Goal: Transaction & Acquisition: Obtain resource

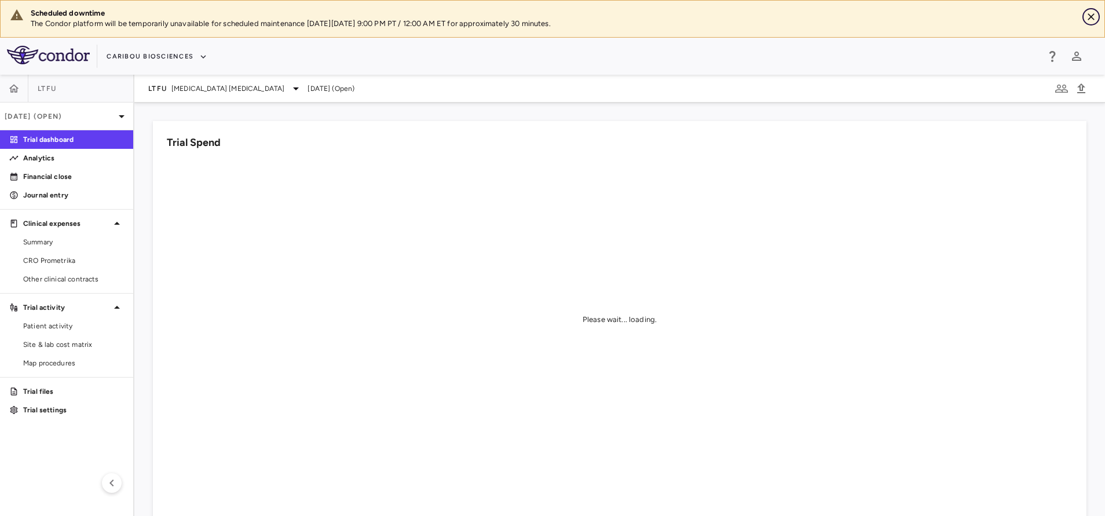
click at [1091, 17] on icon "Close" at bounding box center [1090, 16] width 7 height 7
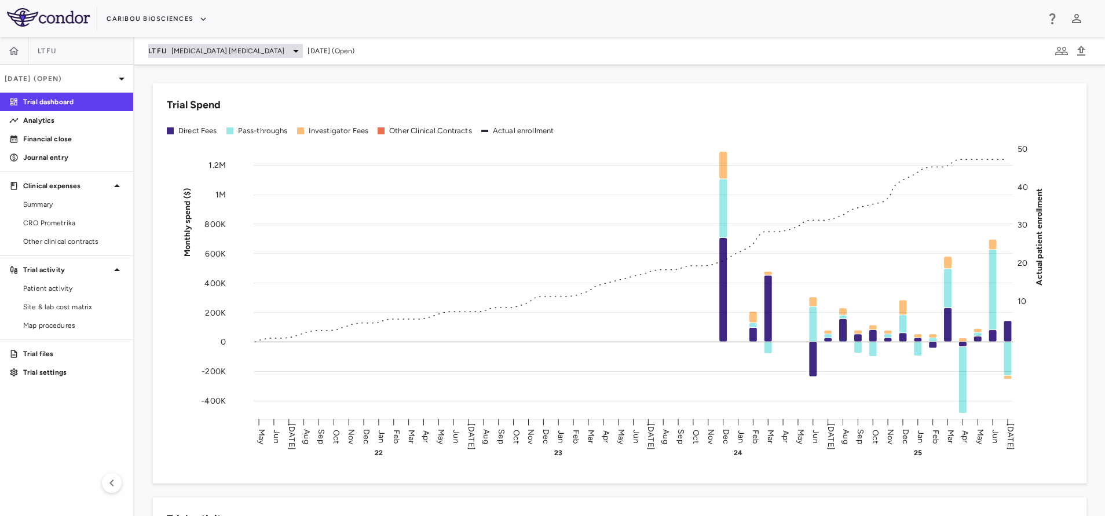
click at [220, 50] on span "[MEDICAL_DATA] [MEDICAL_DATA]" at bounding box center [227, 51] width 113 height 10
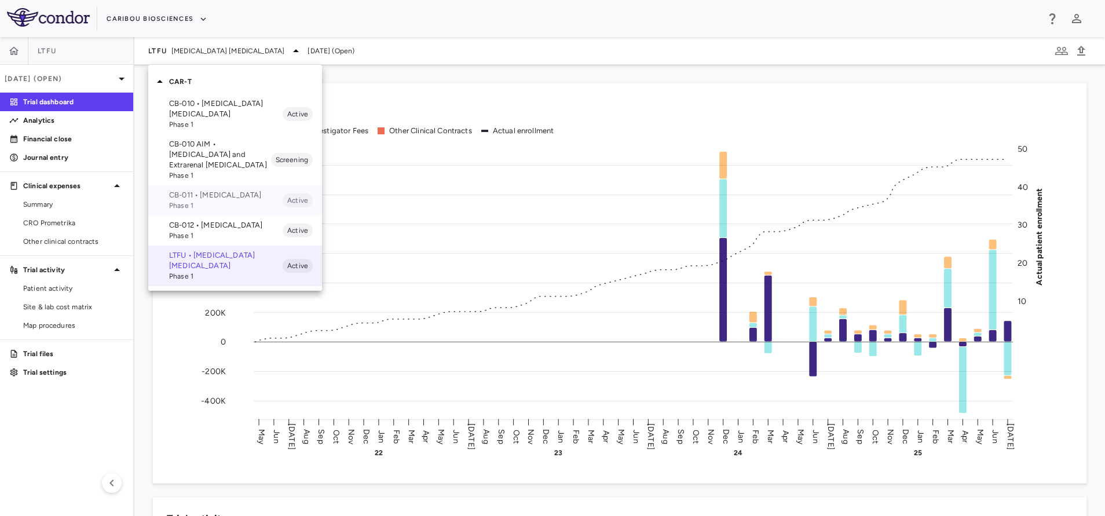
click at [193, 205] on span "Phase 1" at bounding box center [225, 205] width 113 height 10
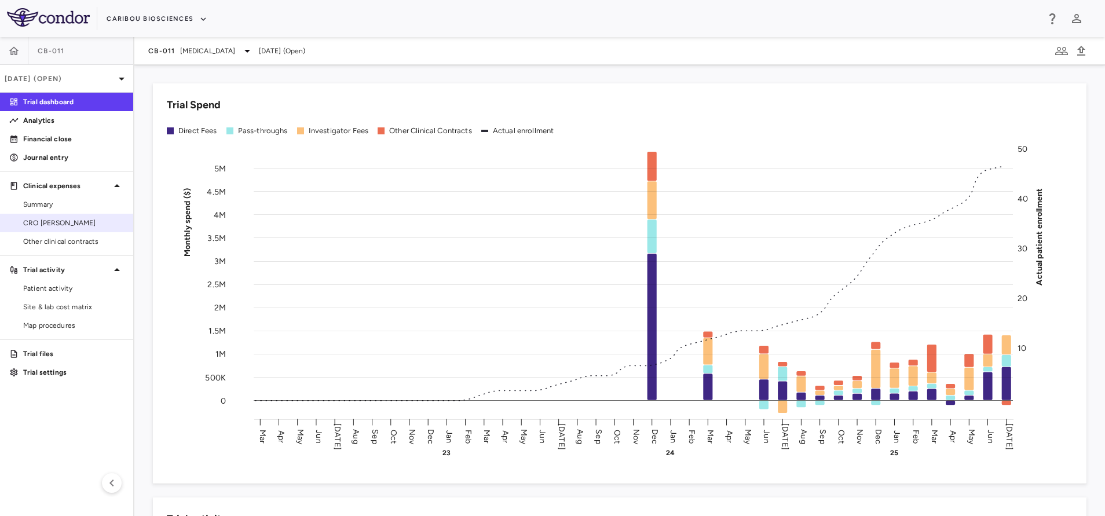
click at [49, 219] on span "CRO [PERSON_NAME]" at bounding box center [73, 223] width 101 height 10
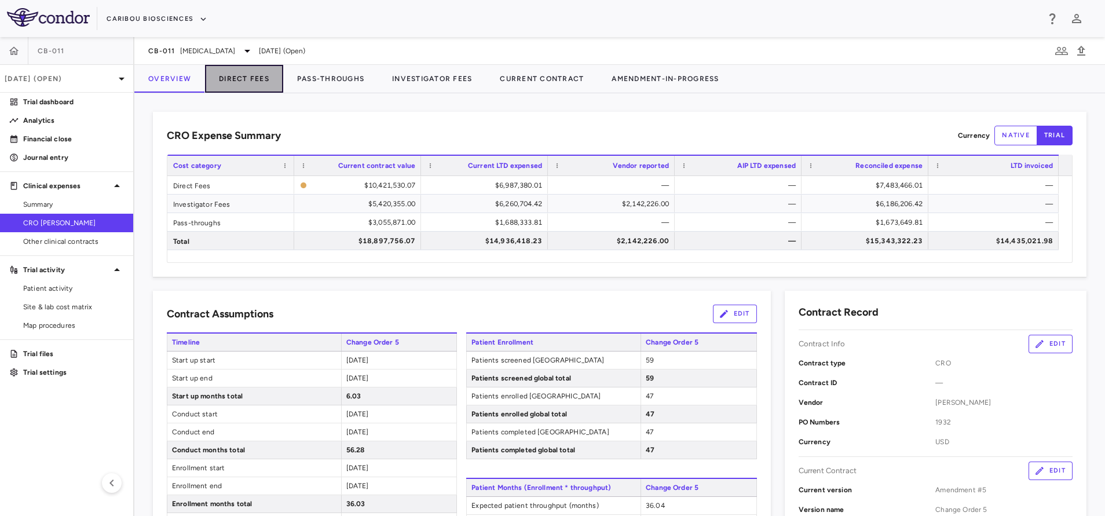
click at [260, 81] on button "Direct Fees" at bounding box center [244, 79] width 78 height 28
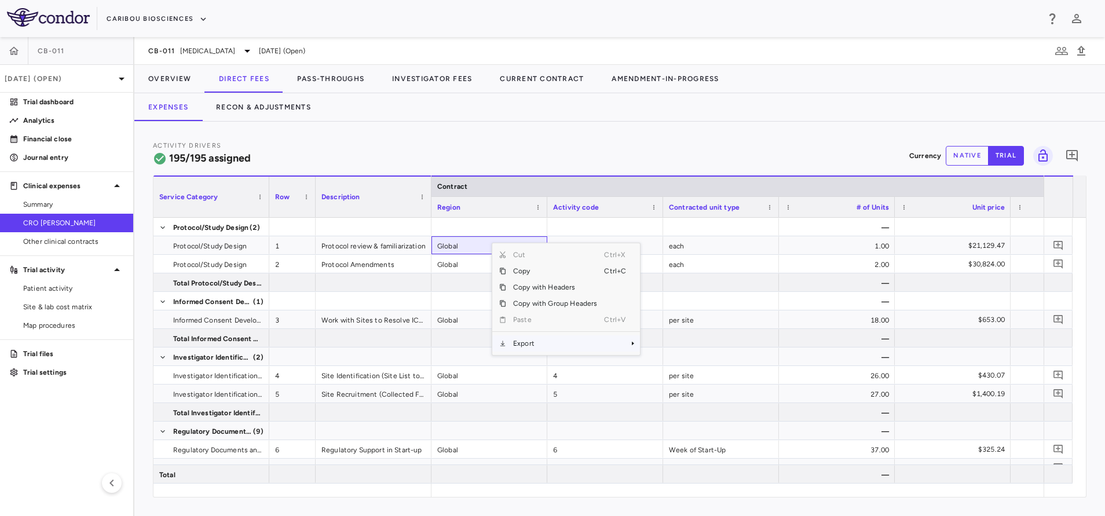
click at [531, 351] on span "Export" at bounding box center [555, 343] width 98 height 16
click at [683, 363] on span "Excel Export" at bounding box center [678, 363] width 54 height 16
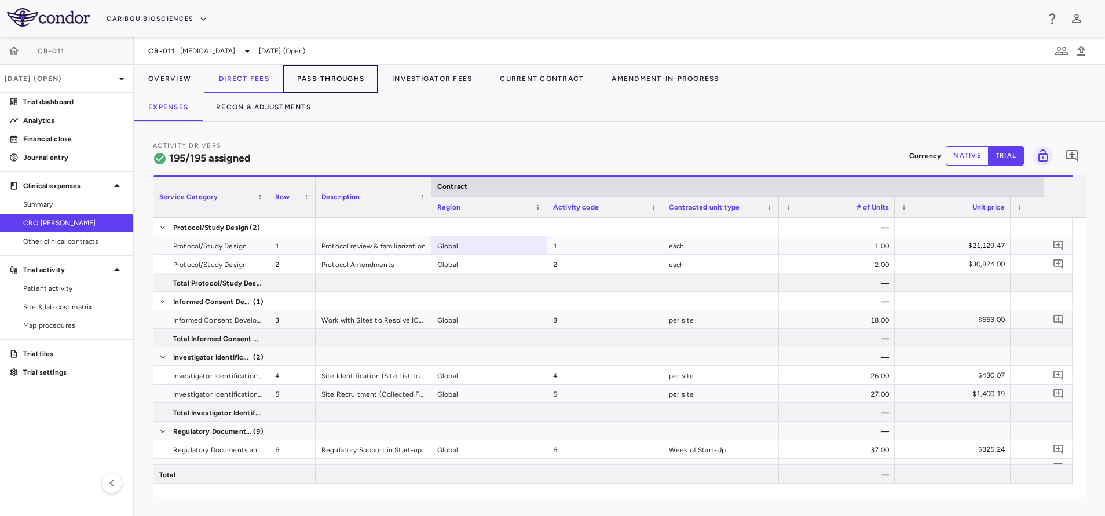
drag, startPoint x: 325, startPoint y: 68, endPoint x: 316, endPoint y: 84, distance: 17.9
click at [325, 68] on button "Pass-Throughs" at bounding box center [330, 79] width 95 height 28
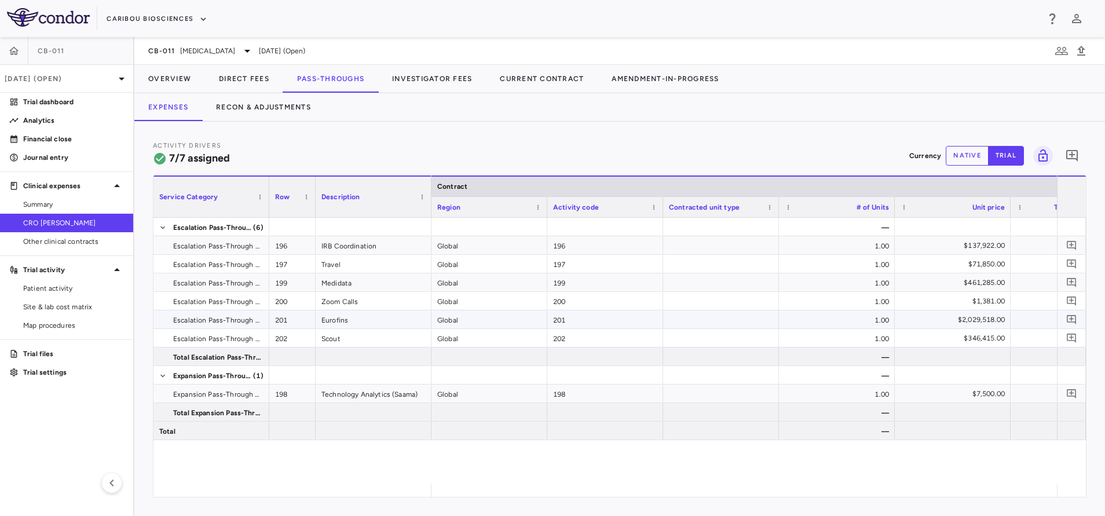
click at [302, 314] on div "201" at bounding box center [292, 319] width 46 height 18
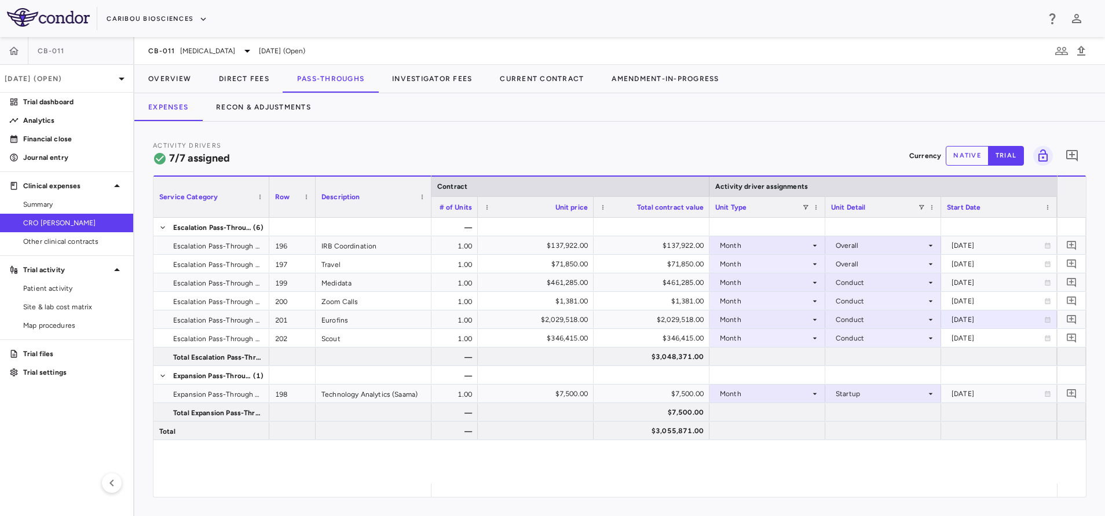
scroll to position [0, 533]
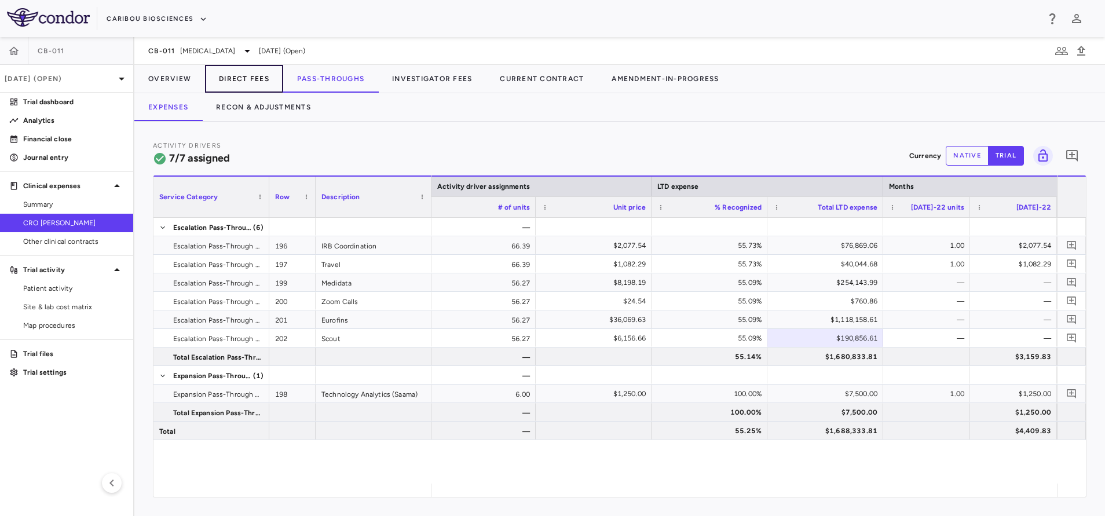
click at [238, 87] on button "Direct Fees" at bounding box center [244, 79] width 78 height 28
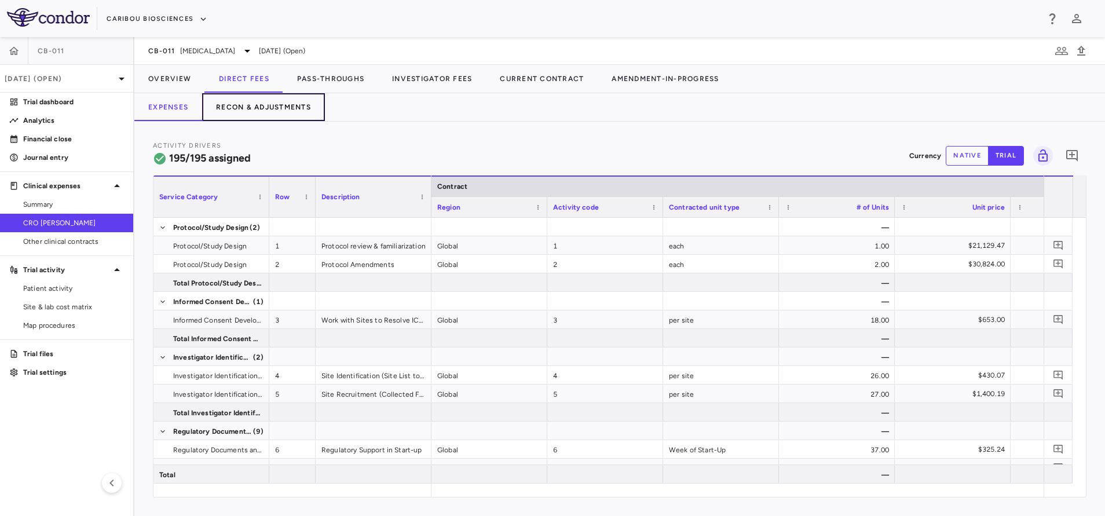
click at [271, 107] on button "Recon & Adjustments" at bounding box center [263, 107] width 123 height 28
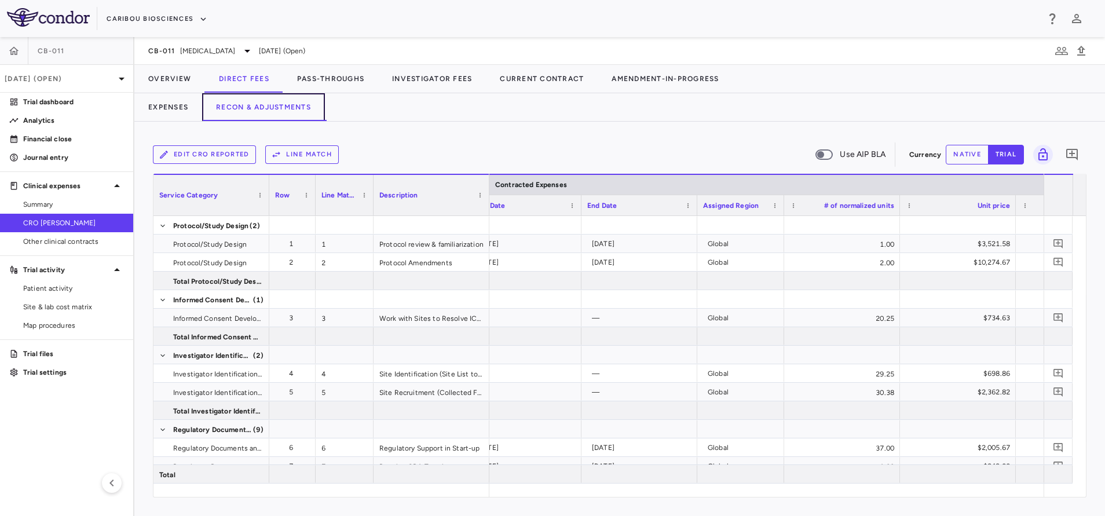
scroll to position [0, 842]
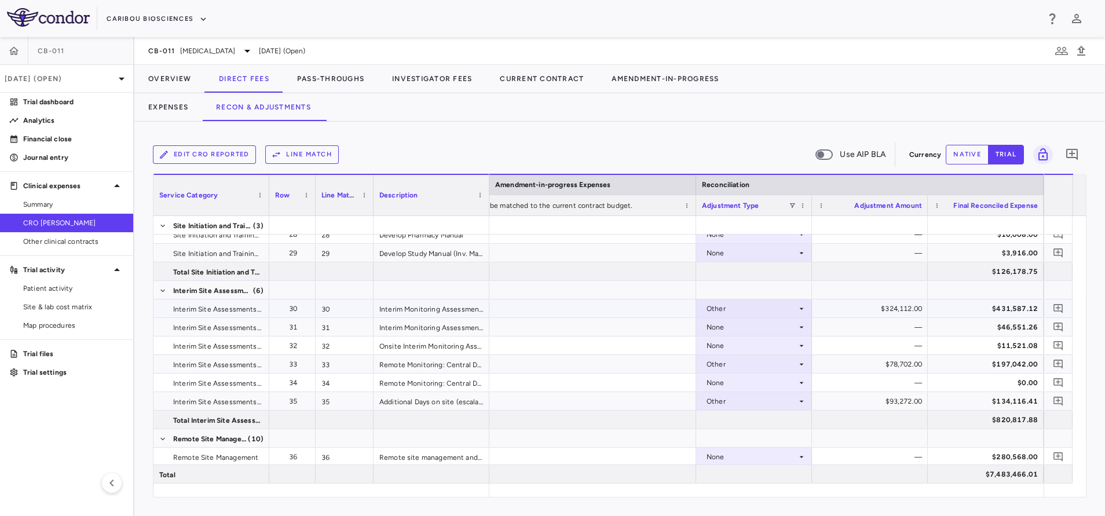
click at [962, 310] on div "$431,587.12" at bounding box center [988, 308] width 100 height 19
click at [963, 153] on button "native" at bounding box center [966, 155] width 43 height 20
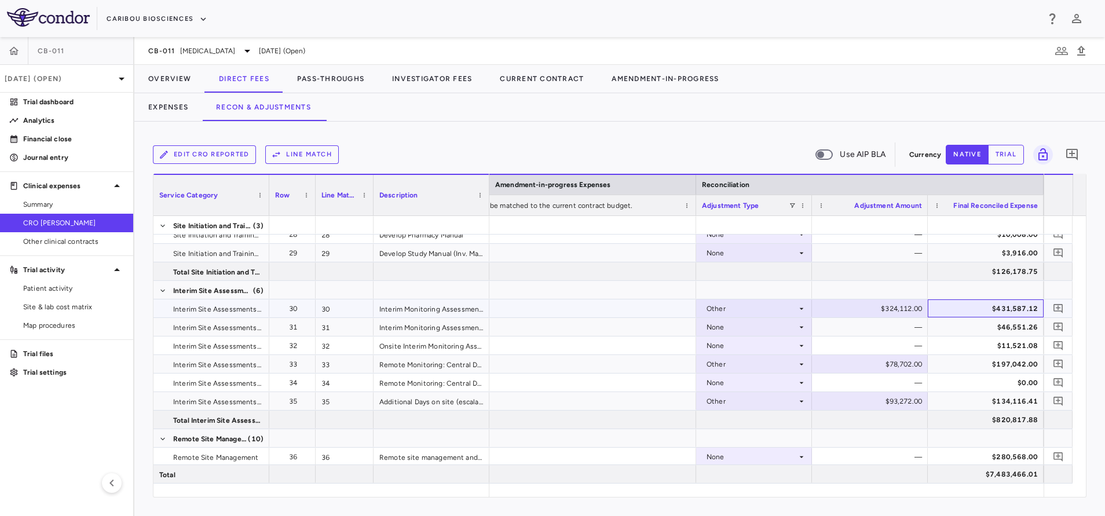
click at [970, 303] on div "$431,587.12" at bounding box center [988, 308] width 100 height 19
click at [290, 395] on div "35" at bounding box center [295, 401] width 30 height 19
click at [757, 360] on div "Other" at bounding box center [751, 364] width 90 height 19
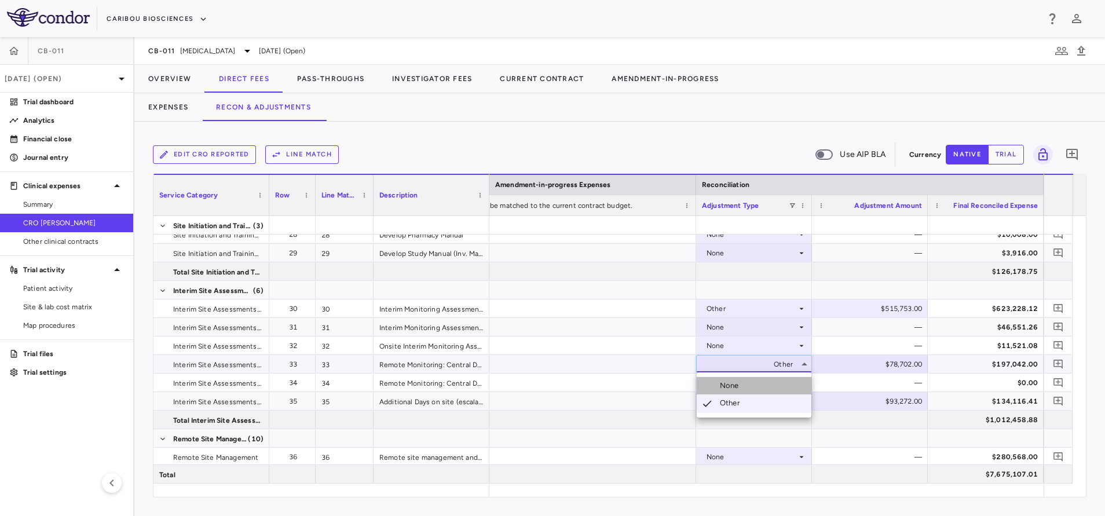
click at [742, 389] on div "None" at bounding box center [732, 385] width 24 height 10
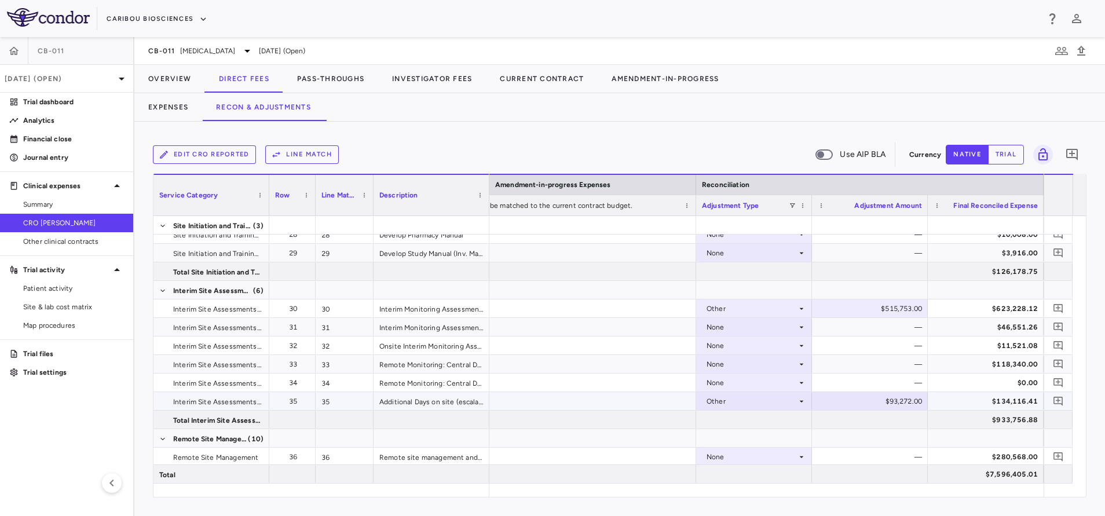
click at [946, 397] on div "$134,116.41" at bounding box center [988, 401] width 100 height 19
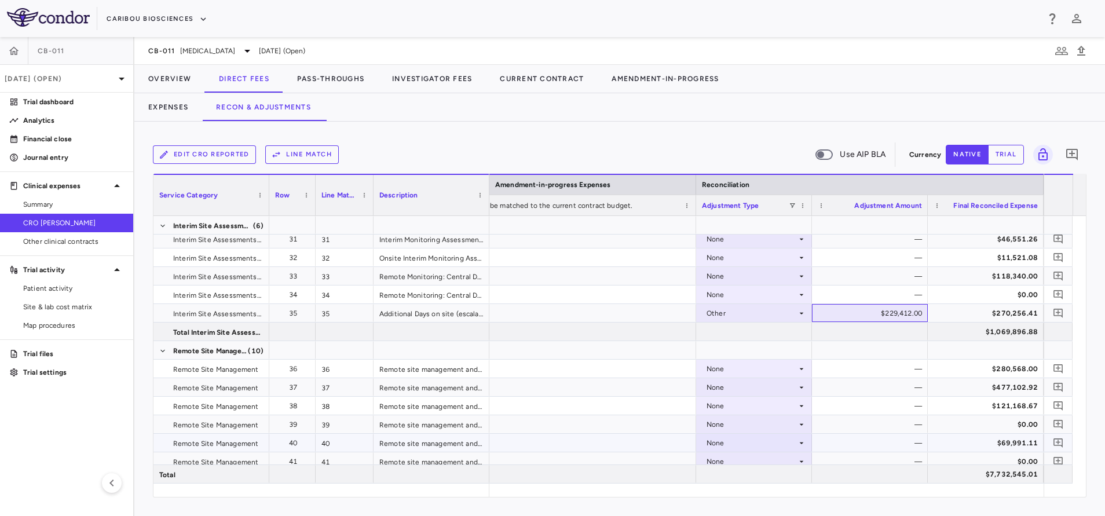
scroll to position [868, 0]
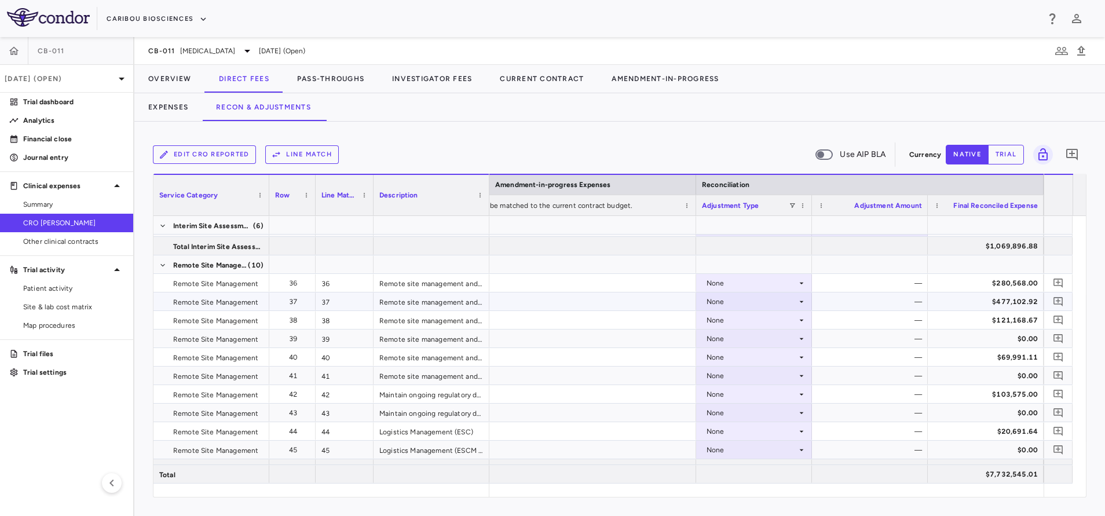
click at [712, 303] on div "None" at bounding box center [751, 301] width 90 height 19
click at [729, 341] on div "Other" at bounding box center [732, 341] width 24 height 10
click at [996, 301] on div "$477,102.92" at bounding box center [988, 301] width 100 height 19
click at [747, 320] on div "None" at bounding box center [751, 320] width 90 height 19
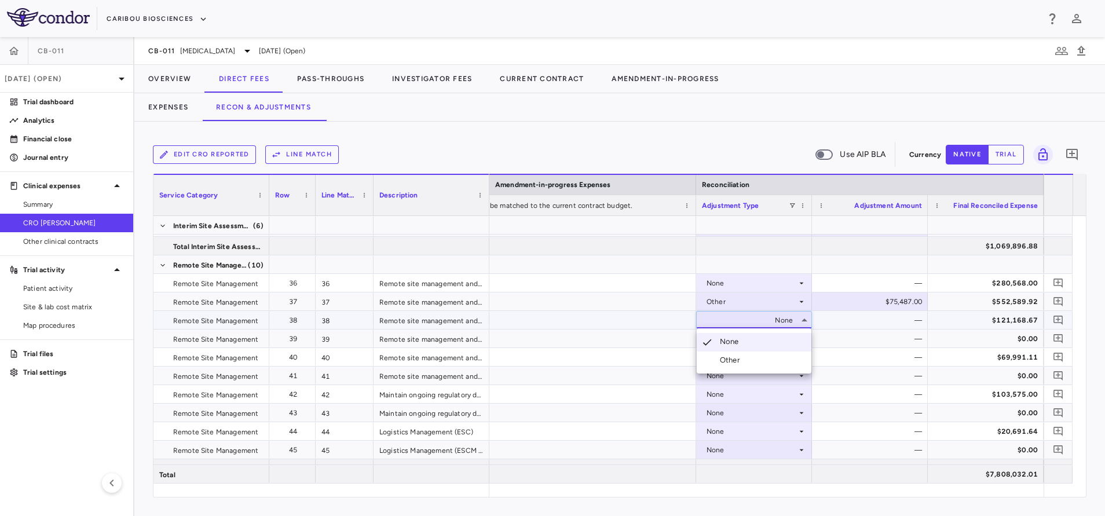
click at [740, 363] on div "Other" at bounding box center [732, 360] width 24 height 10
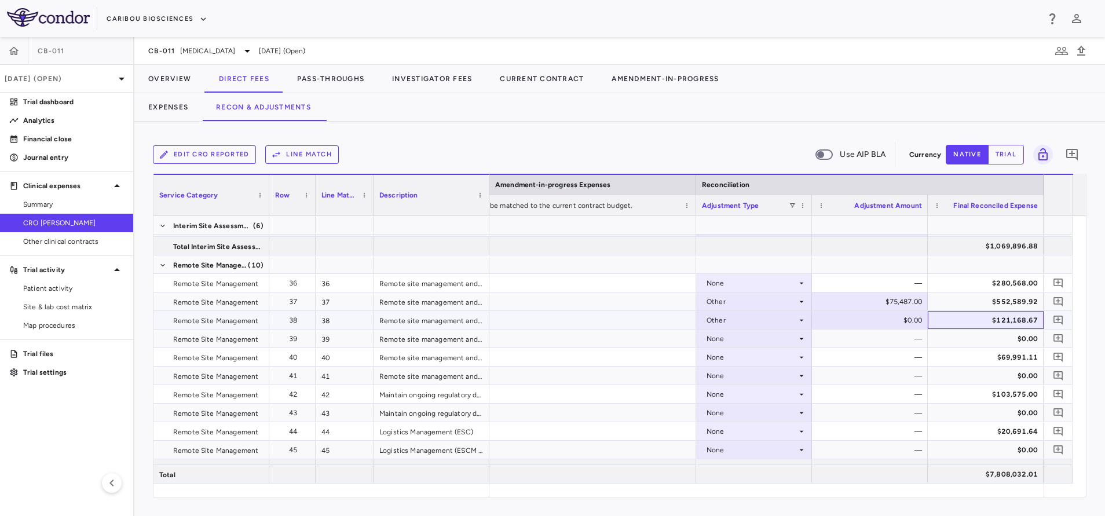
click at [954, 318] on div "$121,168.67" at bounding box center [988, 320] width 100 height 19
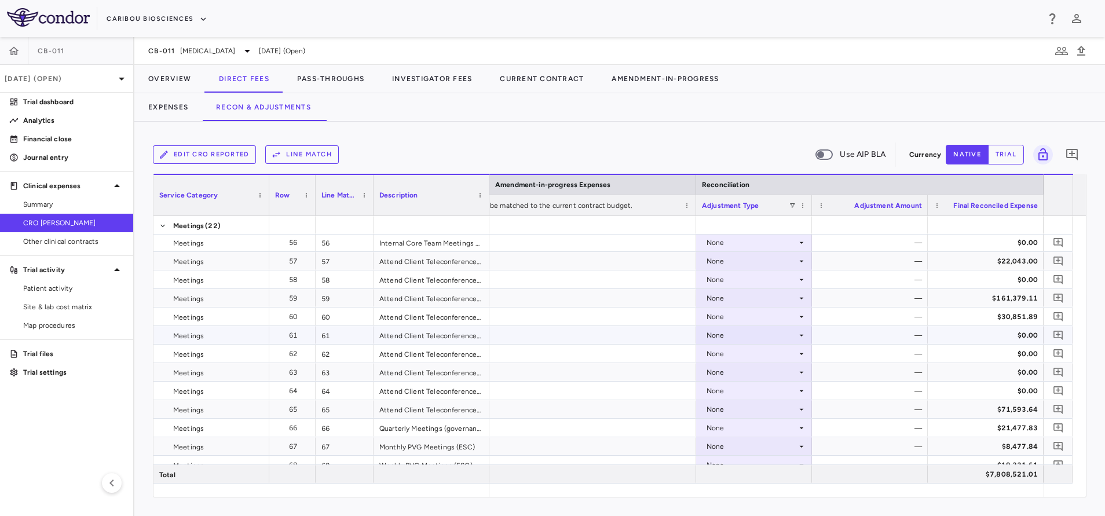
scroll to position [1389, 0]
click at [765, 433] on div "None" at bounding box center [751, 429] width 90 height 19
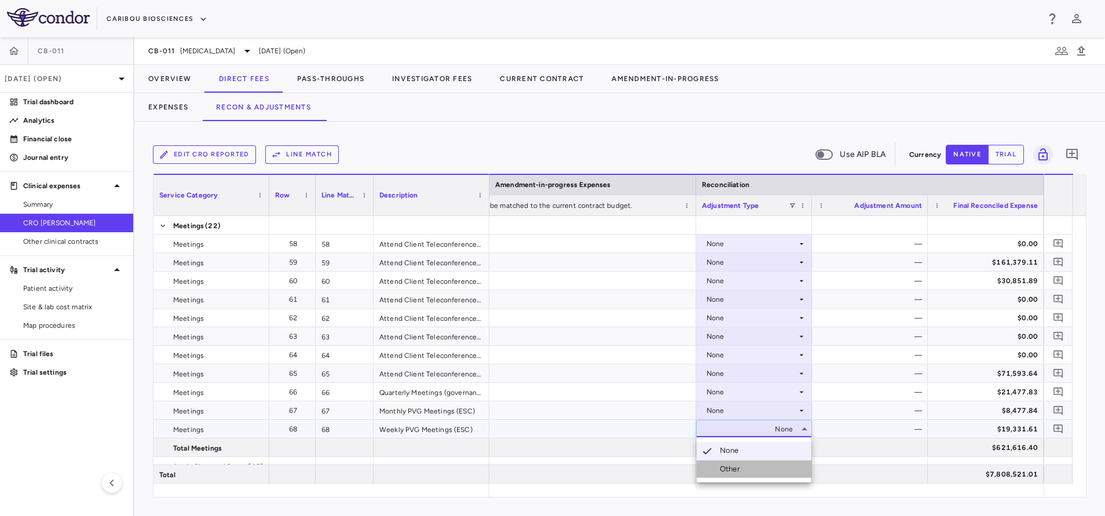
click at [747, 465] on li "Other" at bounding box center [753, 468] width 115 height 17
click at [967, 430] on div "$19,331.61" at bounding box center [988, 429] width 100 height 19
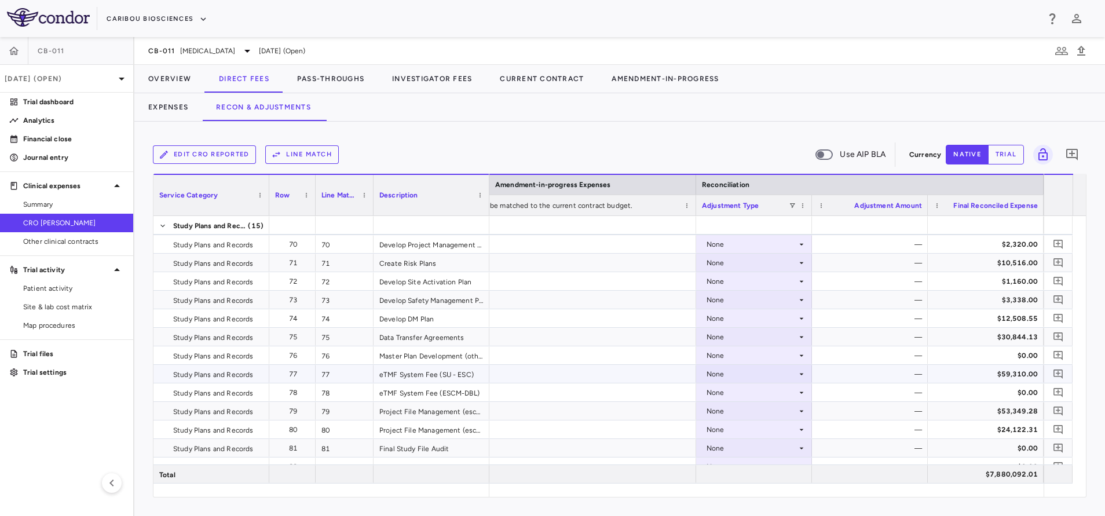
scroll to position [1650, 0]
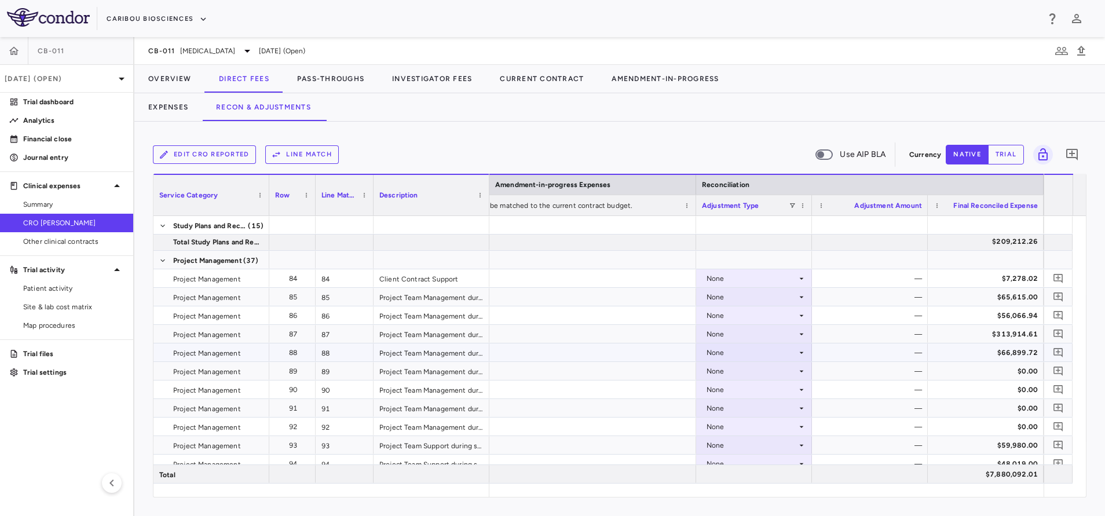
click at [735, 352] on div "None" at bounding box center [751, 352] width 90 height 19
click at [732, 391] on div "Other" at bounding box center [732, 392] width 24 height 10
click at [968, 349] on div "$66,899.72" at bounding box center [988, 352] width 100 height 19
click at [881, 353] on div "$7,138.00" at bounding box center [872, 352] width 100 height 19
type input "*****"
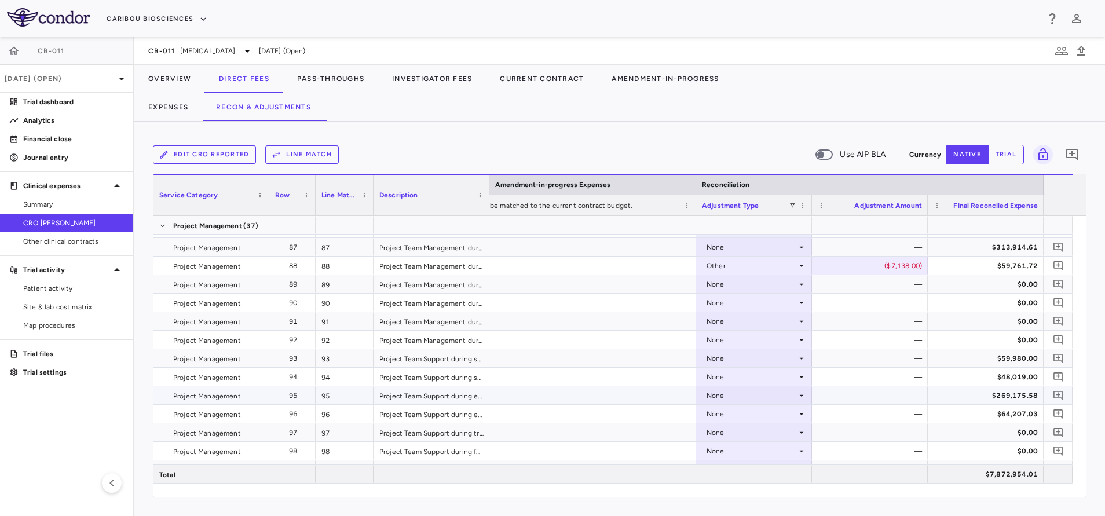
click at [724, 396] on div "None" at bounding box center [751, 395] width 90 height 19
click at [733, 435] on div "Other" at bounding box center [732, 435] width 24 height 10
click at [959, 397] on div "$269,175.58" at bounding box center [988, 395] width 100 height 19
click at [729, 406] on div "None" at bounding box center [751, 414] width 90 height 19
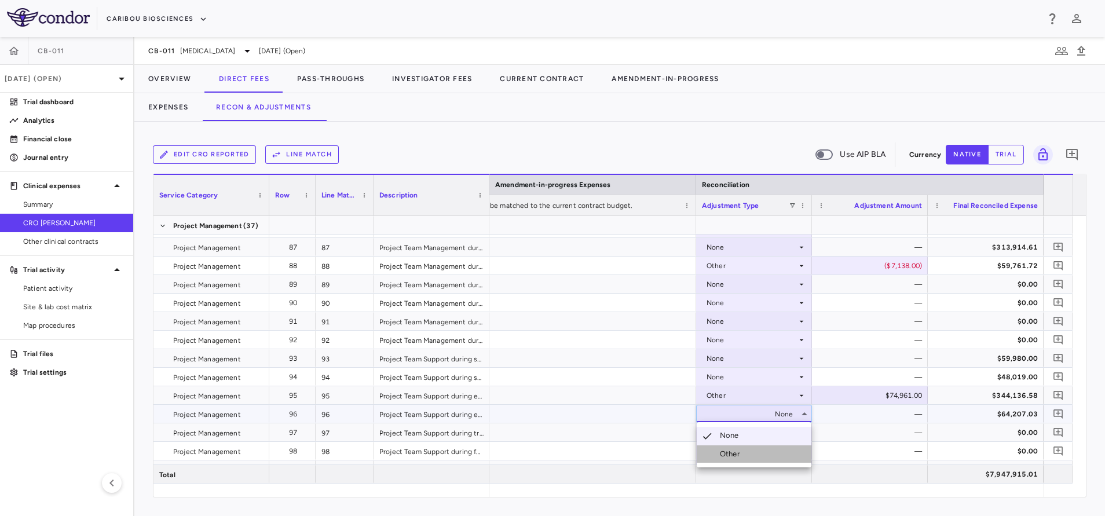
click at [739, 452] on div "Other" at bounding box center [732, 454] width 24 height 10
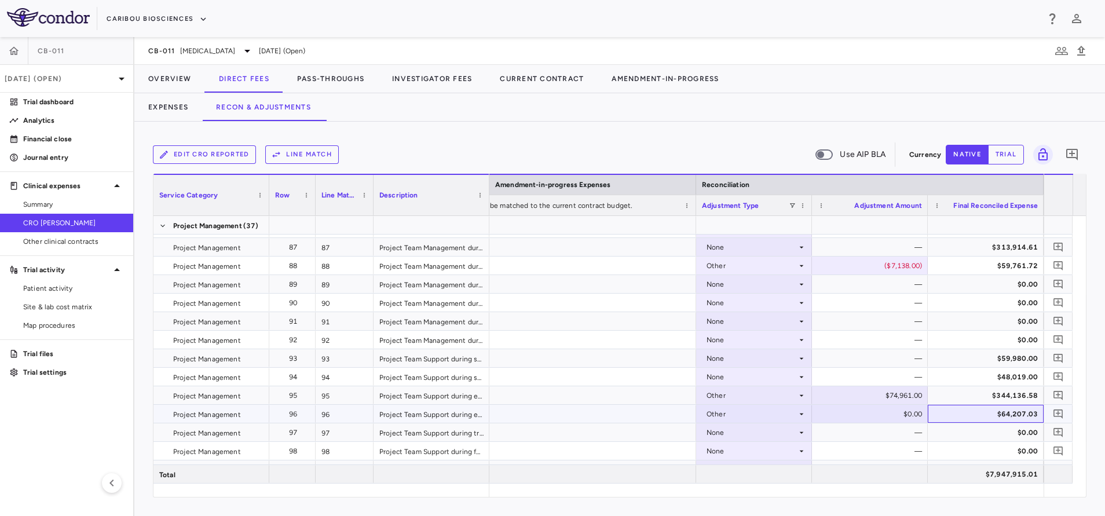
click at [946, 410] on div "$64,207.03" at bounding box center [988, 414] width 100 height 19
click at [877, 410] on div "$6,851.00" at bounding box center [872, 414] width 100 height 19
click at [877, 422] on div "​ ****" at bounding box center [870, 414] width 116 height 18
click at [881, 414] on input "****" at bounding box center [878, 414] width 97 height 19
type input "*****"
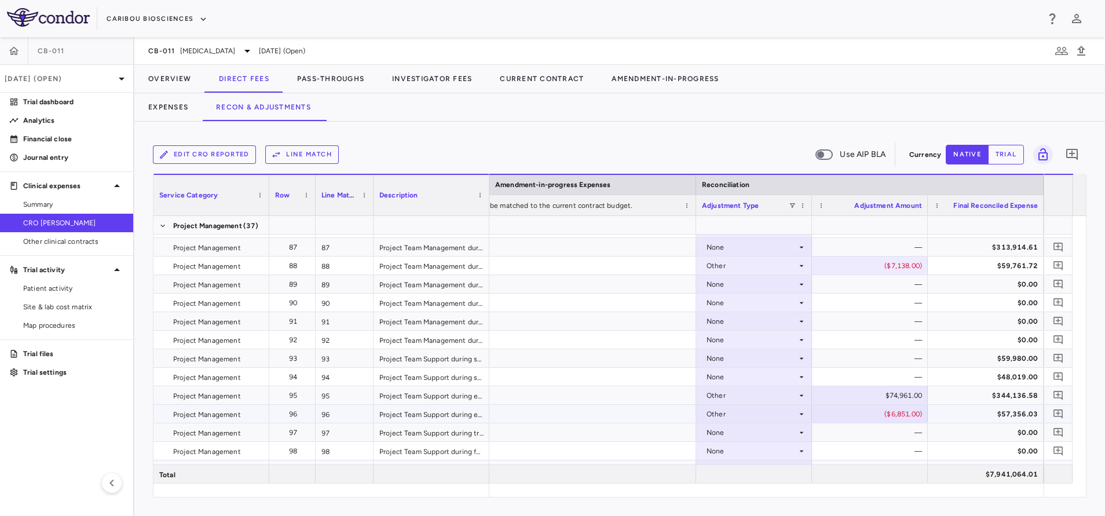
click at [454, 411] on div "Project Team Support during escalation maint." at bounding box center [431, 414] width 116 height 18
click at [973, 417] on div "$57,356.03" at bounding box center [988, 414] width 100 height 19
click at [965, 432] on div "$0.00" at bounding box center [988, 432] width 100 height 19
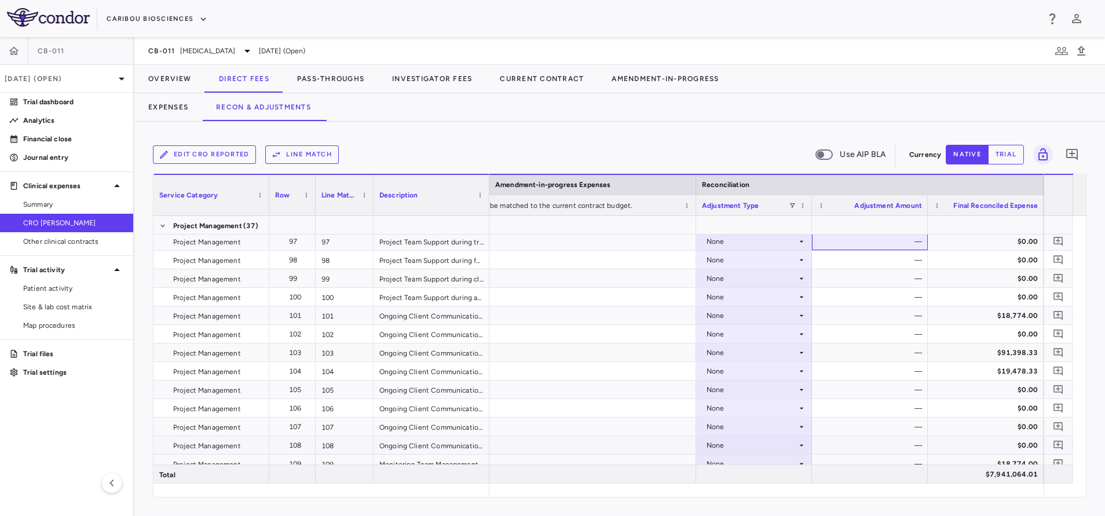
scroll to position [2258, 0]
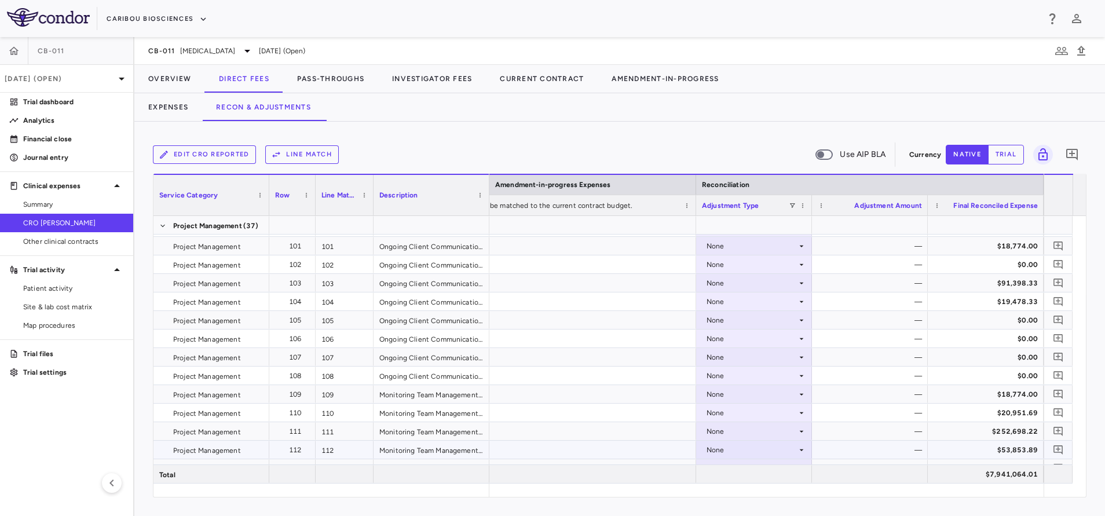
click at [721, 454] on div "None" at bounding box center [751, 450] width 90 height 19
click at [728, 493] on div "Other" at bounding box center [732, 490] width 24 height 10
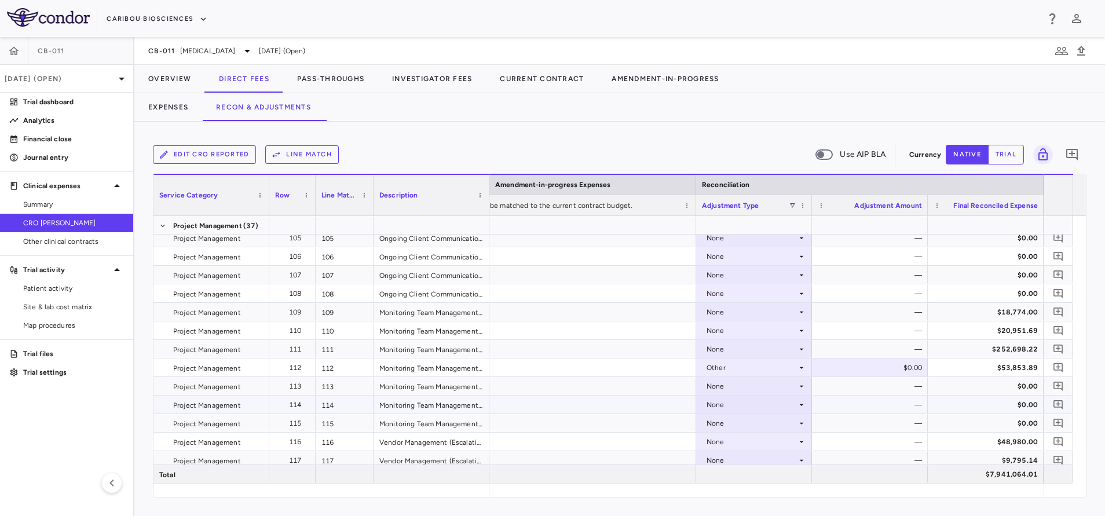
scroll to position [2345, 0]
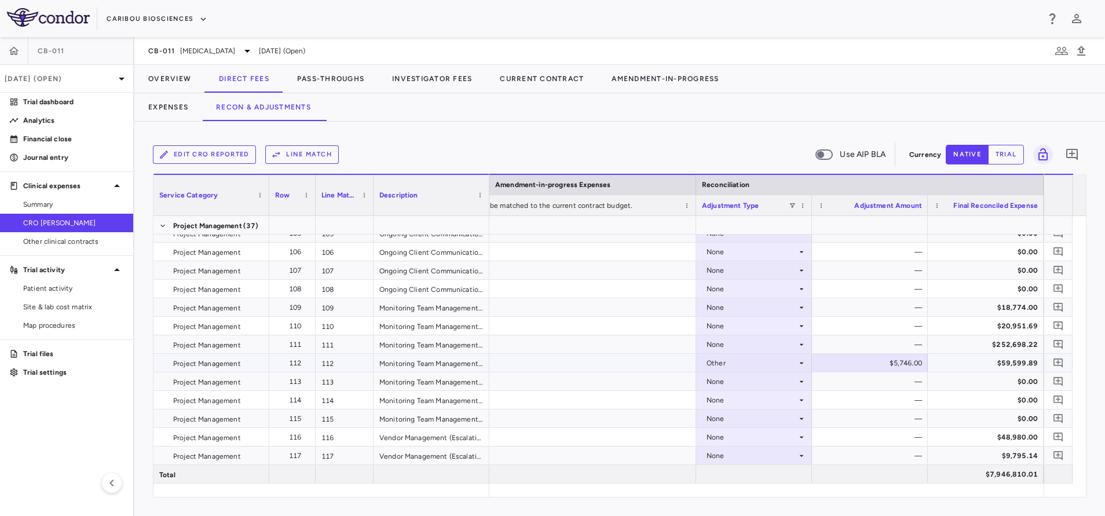
click at [871, 359] on div "$5,746.00" at bounding box center [872, 363] width 100 height 19
click at [879, 361] on input "****" at bounding box center [878, 363] width 97 height 19
type input "*****"
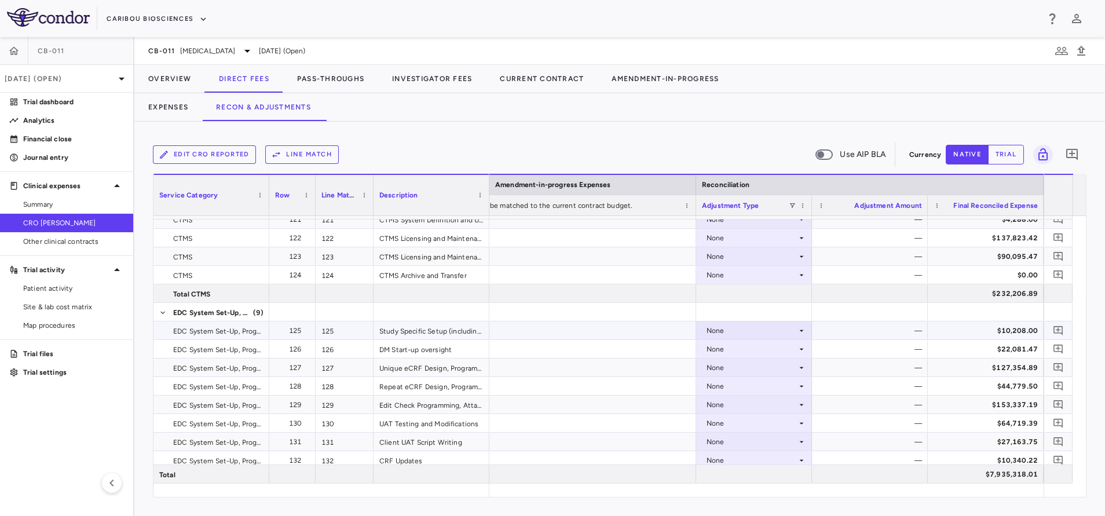
scroll to position [2741, 0]
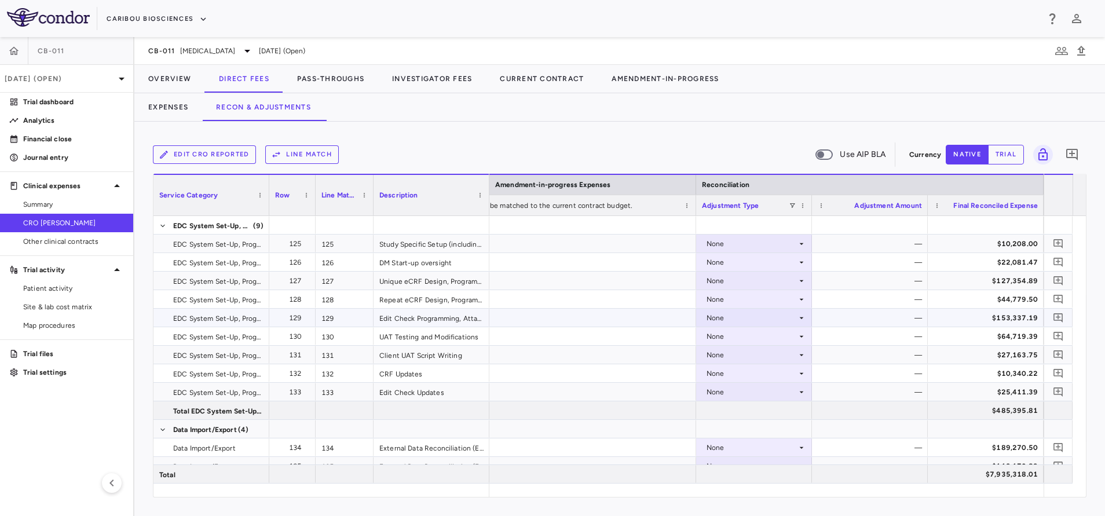
click at [727, 310] on div "None" at bounding box center [751, 318] width 90 height 19
click at [724, 355] on div "Other" at bounding box center [732, 358] width 24 height 10
click at [958, 317] on div "$153,337.19" at bounding box center [988, 318] width 100 height 19
click at [868, 318] on div "$106,146.00" at bounding box center [872, 318] width 100 height 19
click at [868, 318] on input "******" at bounding box center [878, 318] width 97 height 19
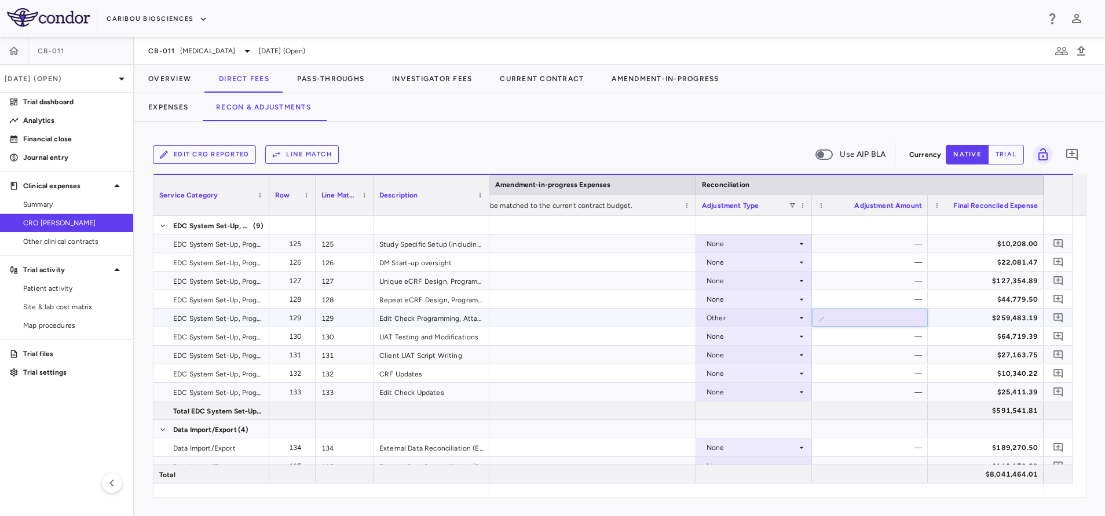
type input "*******"
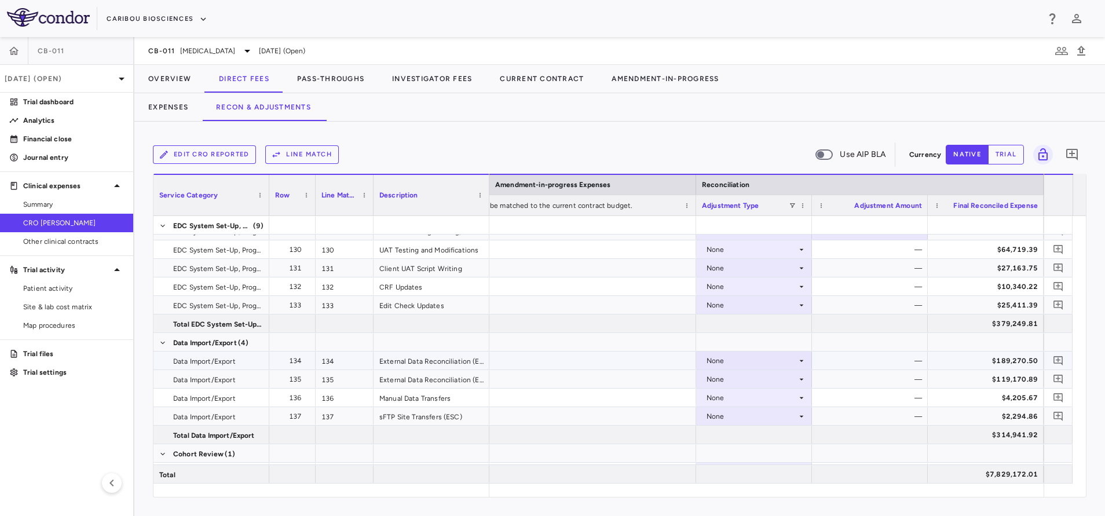
click at [731, 358] on div "None" at bounding box center [751, 360] width 90 height 19
click at [736, 404] on div "Other" at bounding box center [732, 400] width 24 height 10
click at [947, 361] on div "$189,270.50" at bounding box center [988, 360] width 100 height 19
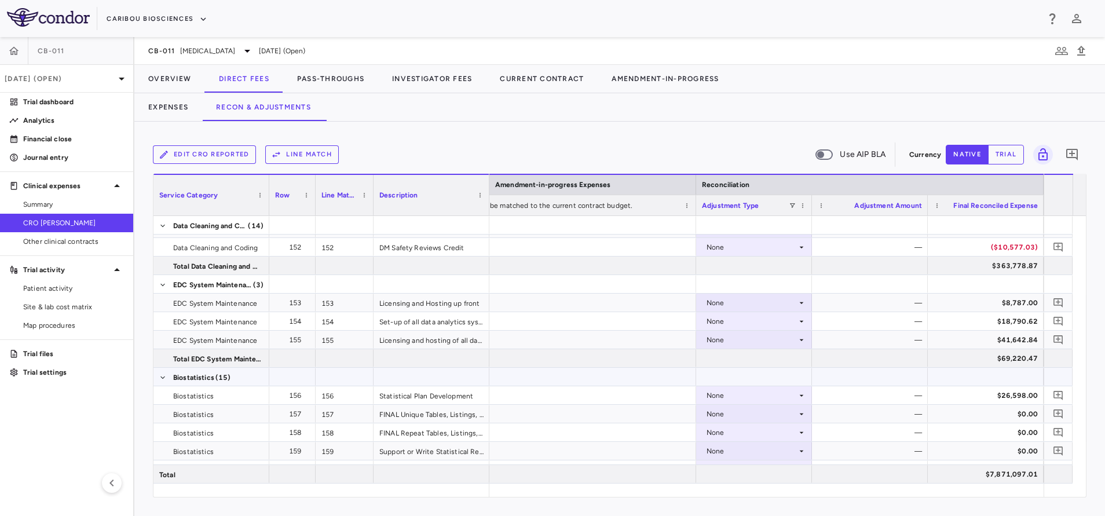
scroll to position [3457, 0]
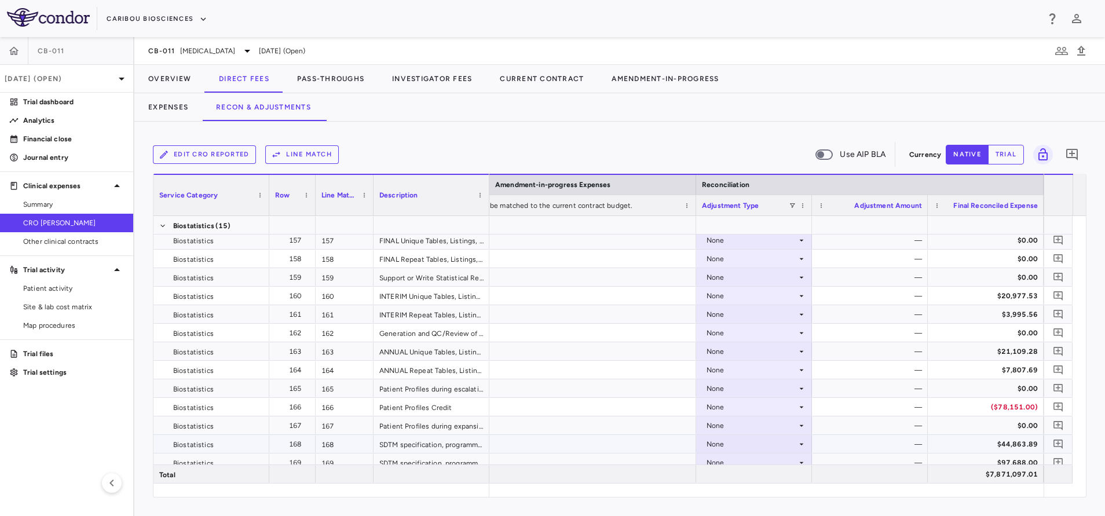
click at [718, 438] on div "None" at bounding box center [751, 444] width 90 height 19
click at [738, 482] on div "Other" at bounding box center [732, 484] width 24 height 10
click at [959, 449] on div "$44,863.89" at bounding box center [988, 444] width 100 height 19
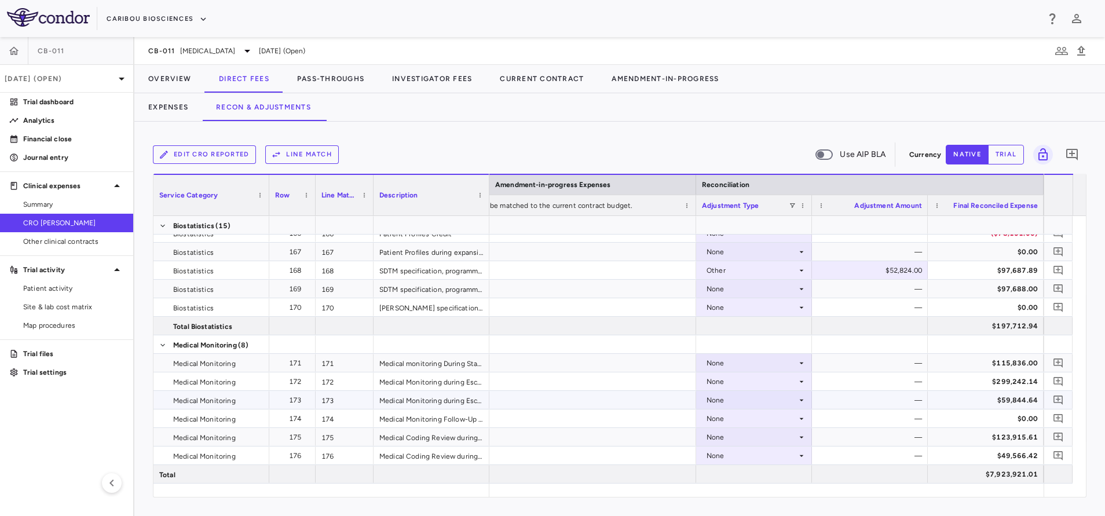
click at [721, 397] on div "None" at bounding box center [751, 400] width 90 height 19
click at [732, 440] on div "Other" at bounding box center [732, 440] width 24 height 10
click at [942, 406] on div "$59,844.64" at bounding box center [988, 400] width 100 height 19
click at [882, 401] on div "$1,927.00" at bounding box center [872, 400] width 100 height 19
type input "*****"
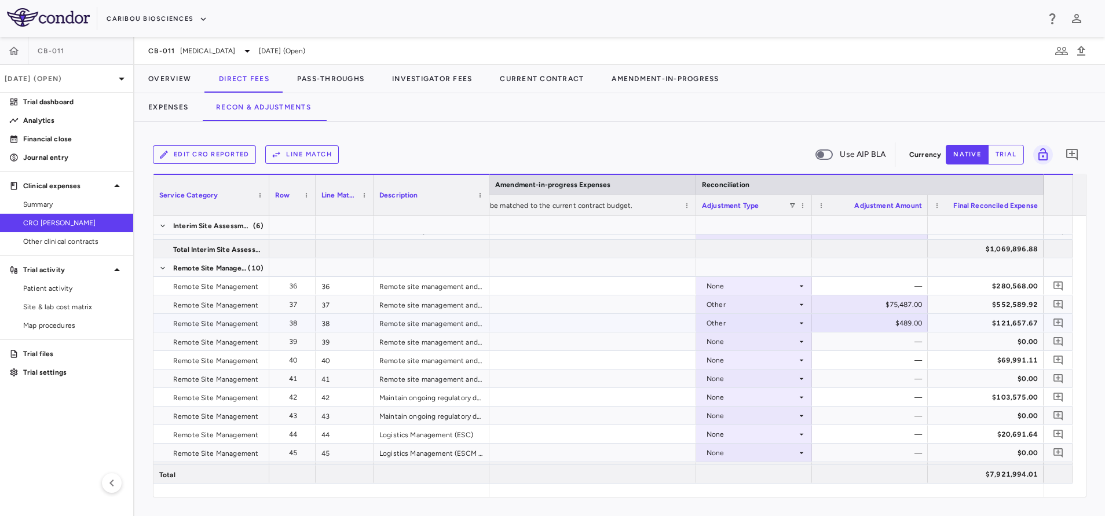
scroll to position [868, 0]
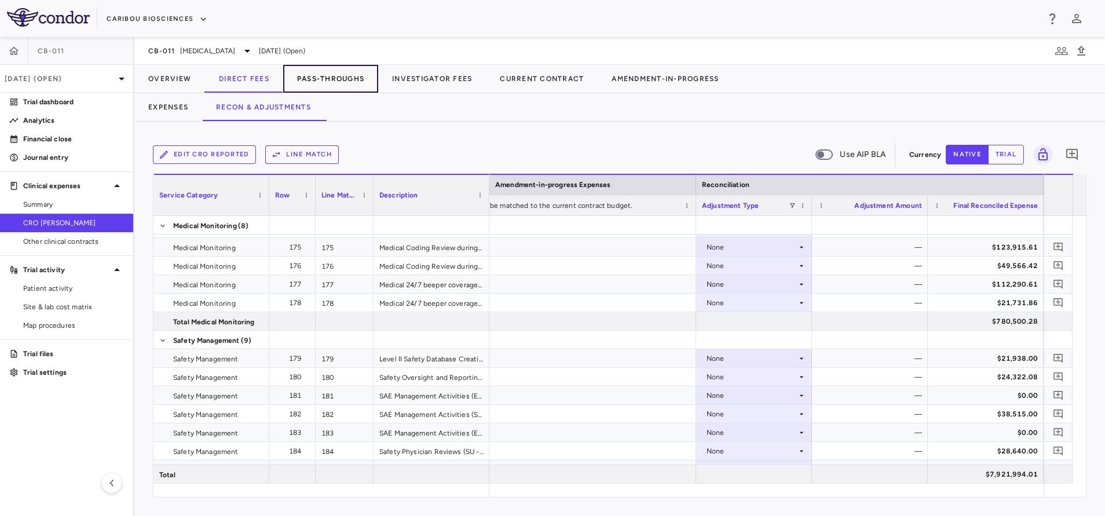
click at [323, 71] on button "Pass-Throughs" at bounding box center [330, 79] width 95 height 28
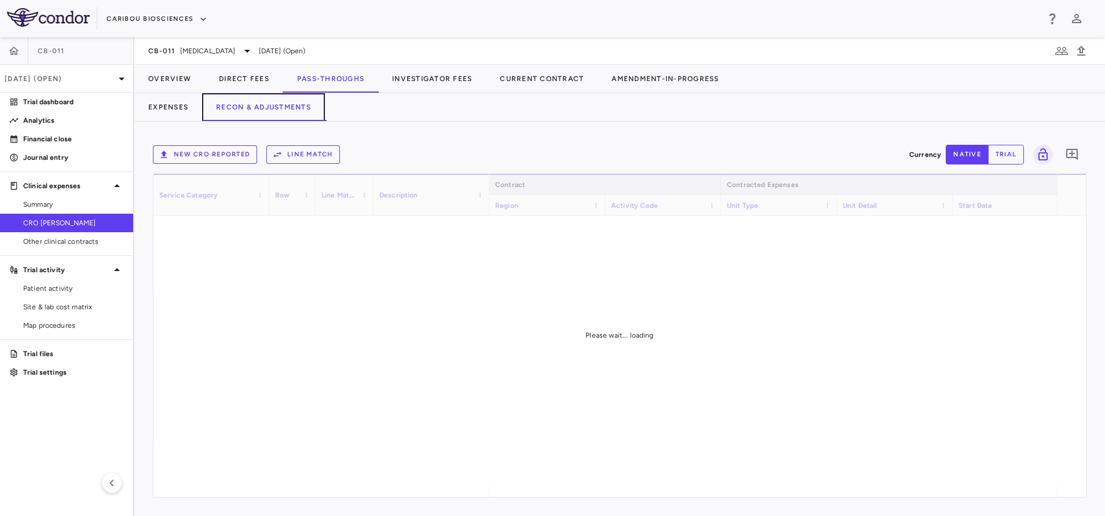
click at [261, 111] on button "Recon & Adjustments" at bounding box center [263, 107] width 123 height 28
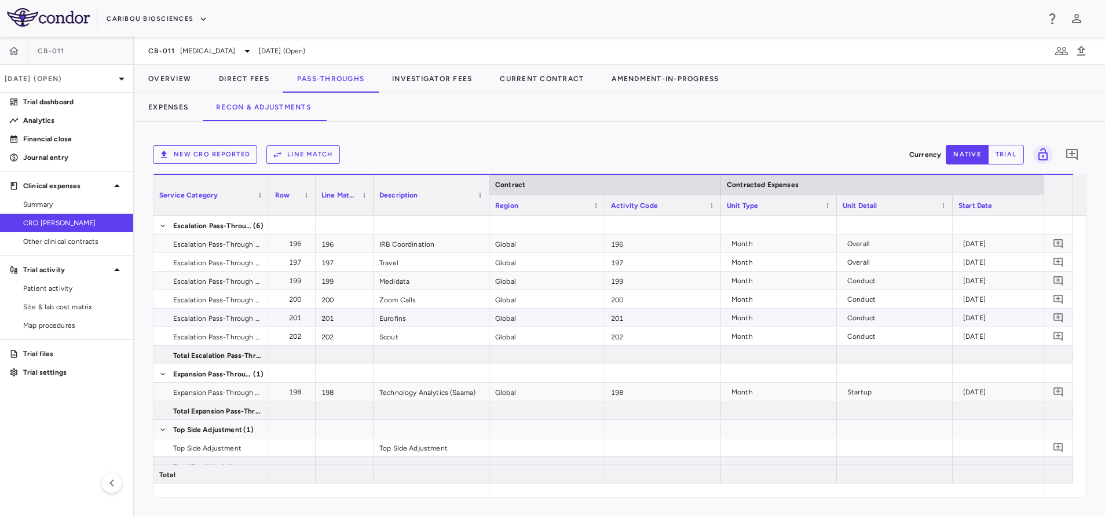
click at [297, 318] on div "201" at bounding box center [295, 318] width 30 height 19
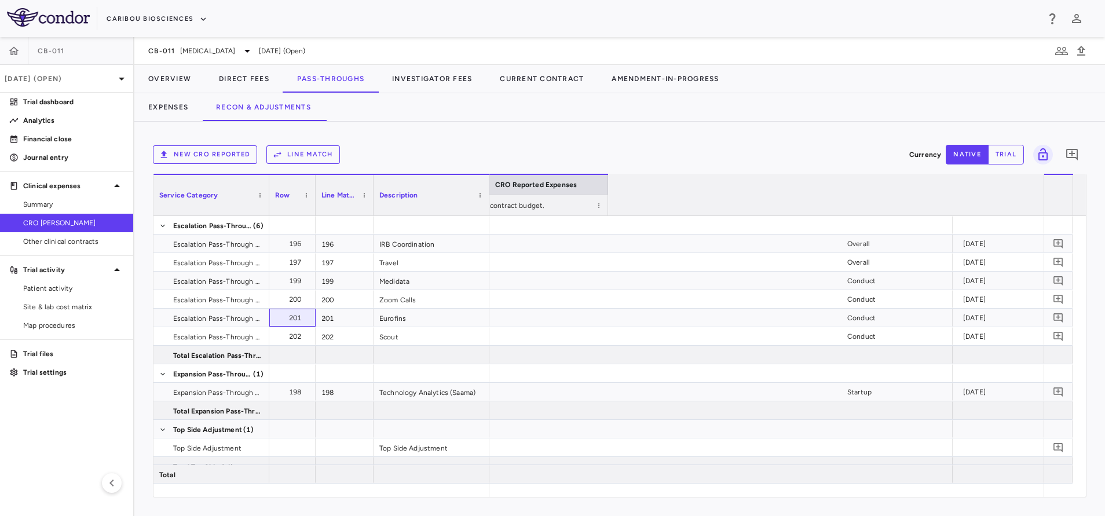
scroll to position [0, 1617]
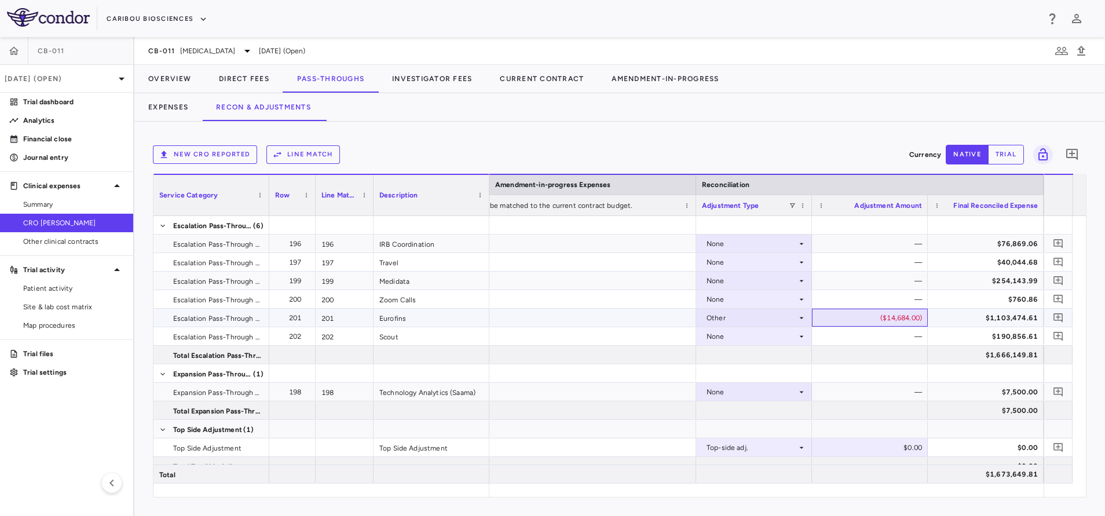
click at [884, 321] on div "($14,684.00)" at bounding box center [872, 318] width 100 height 19
click at [960, 323] on div "$1,103,474.61" at bounding box center [988, 318] width 100 height 19
click at [875, 317] on div "$98,194.00" at bounding box center [872, 318] width 100 height 19
click at [875, 317] on input "*****" at bounding box center [878, 318] width 97 height 19
type input "******"
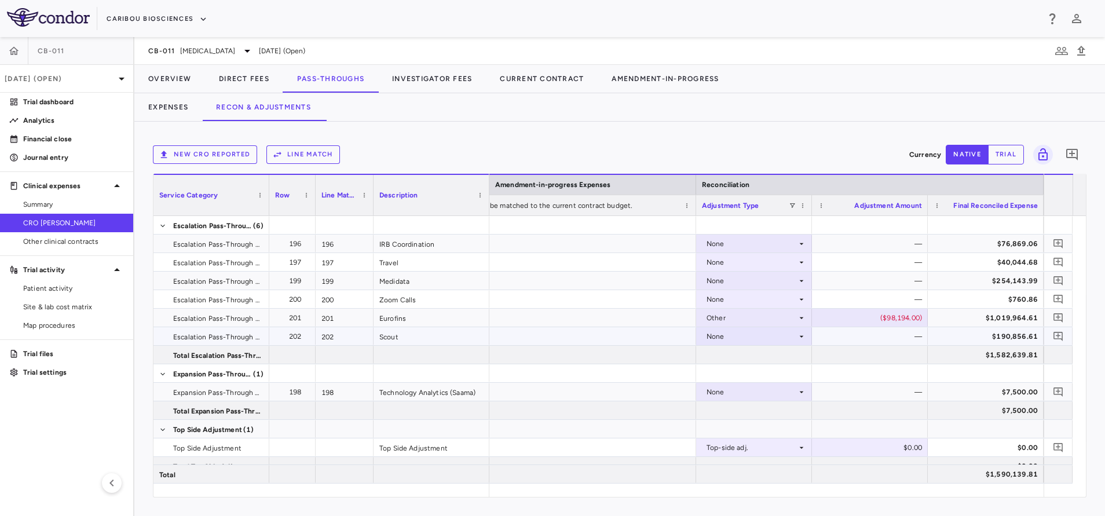
click at [766, 334] on div "None" at bounding box center [751, 336] width 90 height 19
click at [732, 376] on div "Other" at bounding box center [732, 376] width 24 height 10
click at [886, 338] on div "$0.00" at bounding box center [872, 336] width 100 height 19
click at [945, 337] on div "$190,856.61" at bounding box center [988, 336] width 100 height 19
click at [850, 334] on div "$92,942.00" at bounding box center [872, 336] width 100 height 19
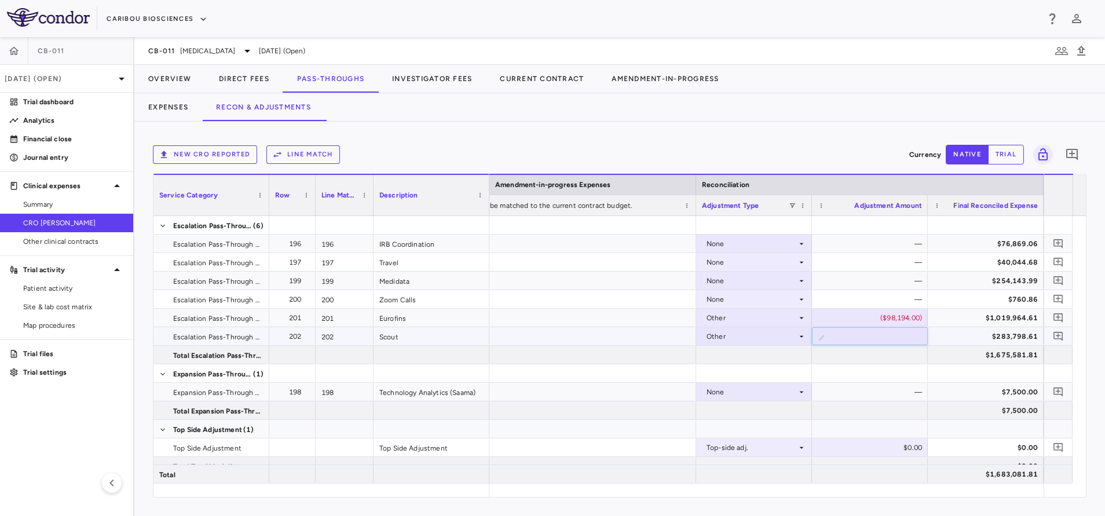
type input "******"
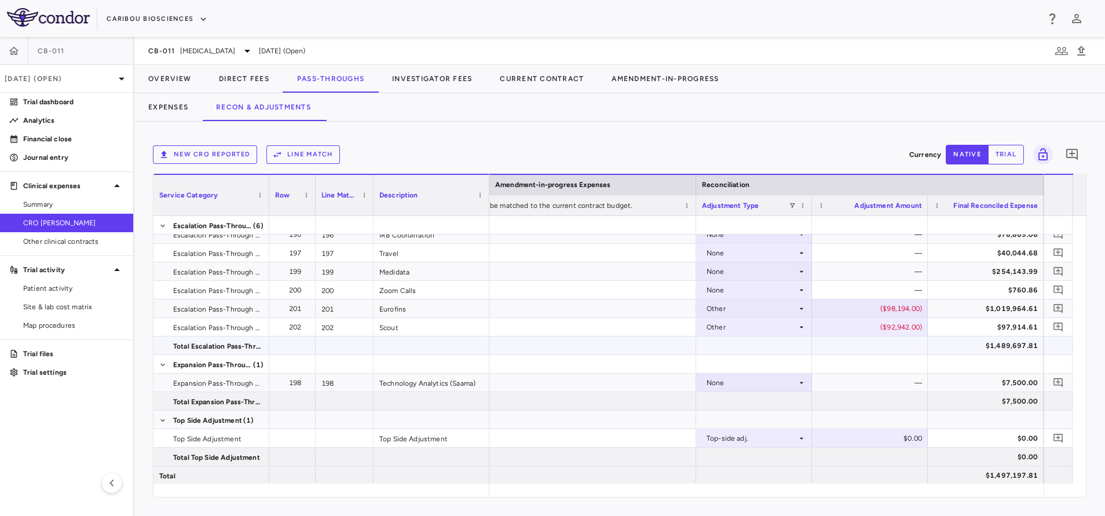
scroll to position [10, 0]
click at [72, 159] on p "Journal entry" at bounding box center [73, 157] width 101 height 10
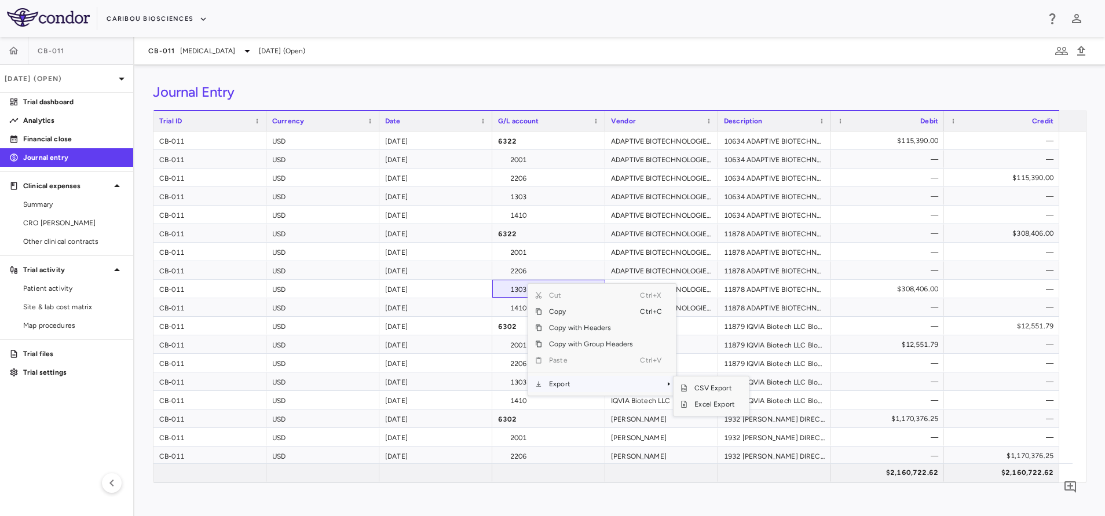
click at [566, 385] on span "Export" at bounding box center [591, 384] width 98 height 16
click at [714, 404] on span "Excel Export" at bounding box center [714, 404] width 54 height 16
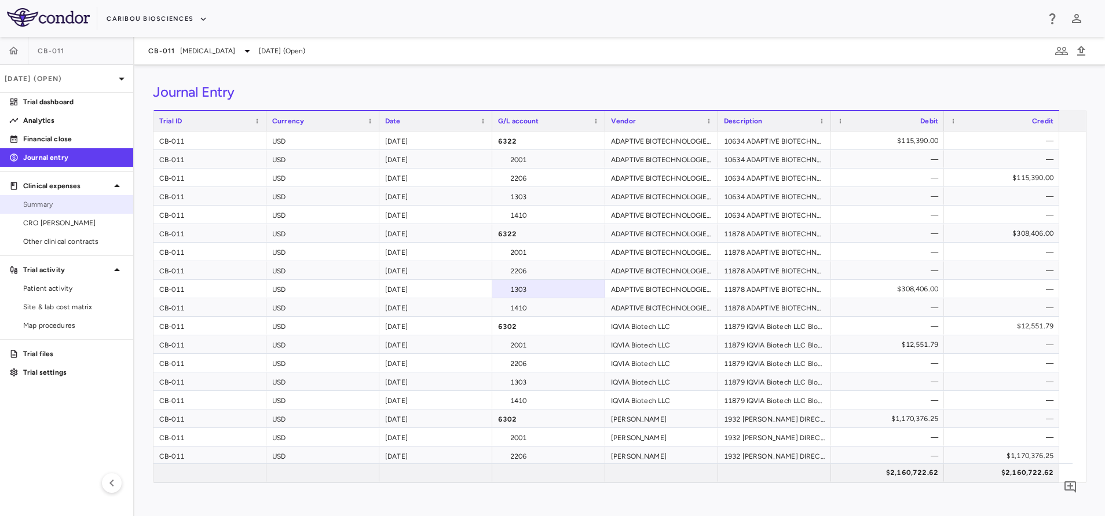
click at [52, 203] on span "Summary" at bounding box center [73, 204] width 101 height 10
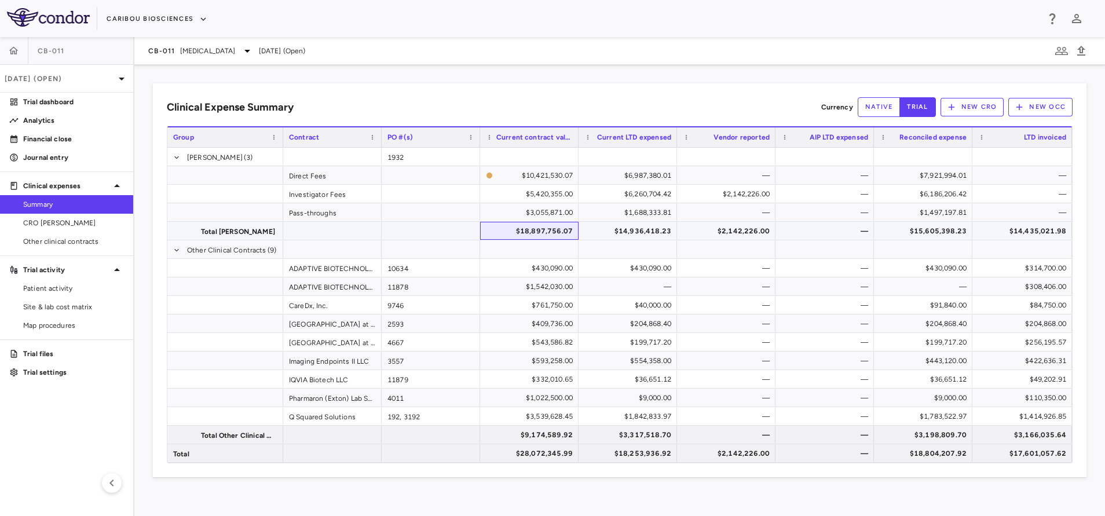
click at [547, 226] on div "$18,897,756.07" at bounding box center [531, 231] width 82 height 19
click at [632, 227] on div "$14,936,418.23" at bounding box center [630, 231] width 82 height 19
click at [723, 222] on div "$2,142,226.00" at bounding box center [728, 231] width 82 height 19
click at [901, 227] on div "$15,605,398.23" at bounding box center [925, 231] width 82 height 19
click at [918, 175] on div "$7,921,994.01" at bounding box center [925, 175] width 82 height 19
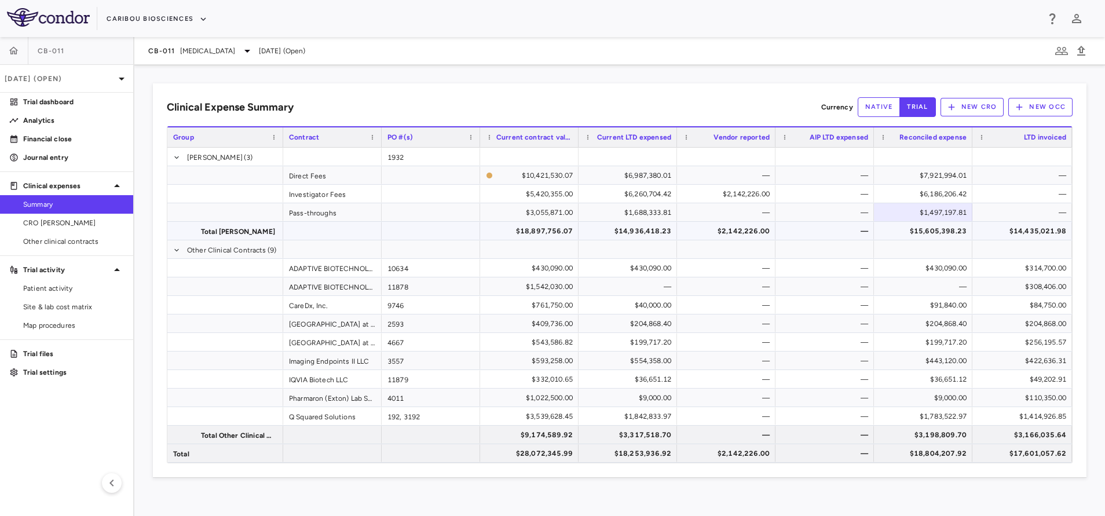
click at [922, 228] on div "$15,605,398.23" at bounding box center [925, 231] width 82 height 19
click at [1021, 226] on div "$14,435,021.98" at bounding box center [1023, 231] width 83 height 19
click at [547, 453] on div "$28,072,345.99" at bounding box center [531, 453] width 82 height 19
click at [618, 453] on div "$18,253,936.92" at bounding box center [630, 453] width 82 height 19
click at [726, 458] on div "$2,142,226.00" at bounding box center [728, 453] width 82 height 19
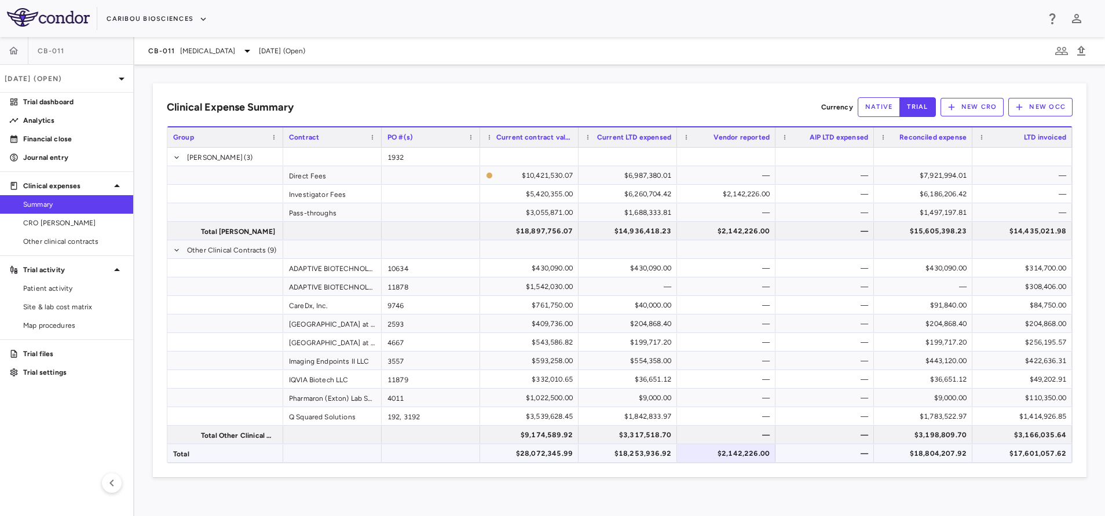
click at [929, 452] on div "$18,804,207.92" at bounding box center [925, 453] width 82 height 19
click at [1026, 450] on div "$17,601,057.62" at bounding box center [1023, 453] width 83 height 19
click at [912, 415] on div "$1,783,522.97" at bounding box center [925, 416] width 82 height 19
click at [1025, 418] on div "$1,414,926.85" at bounding box center [1023, 416] width 83 height 19
click at [936, 417] on div "$1,783,522.97" at bounding box center [925, 416] width 82 height 19
